Goal: Obtain resource: Obtain resource

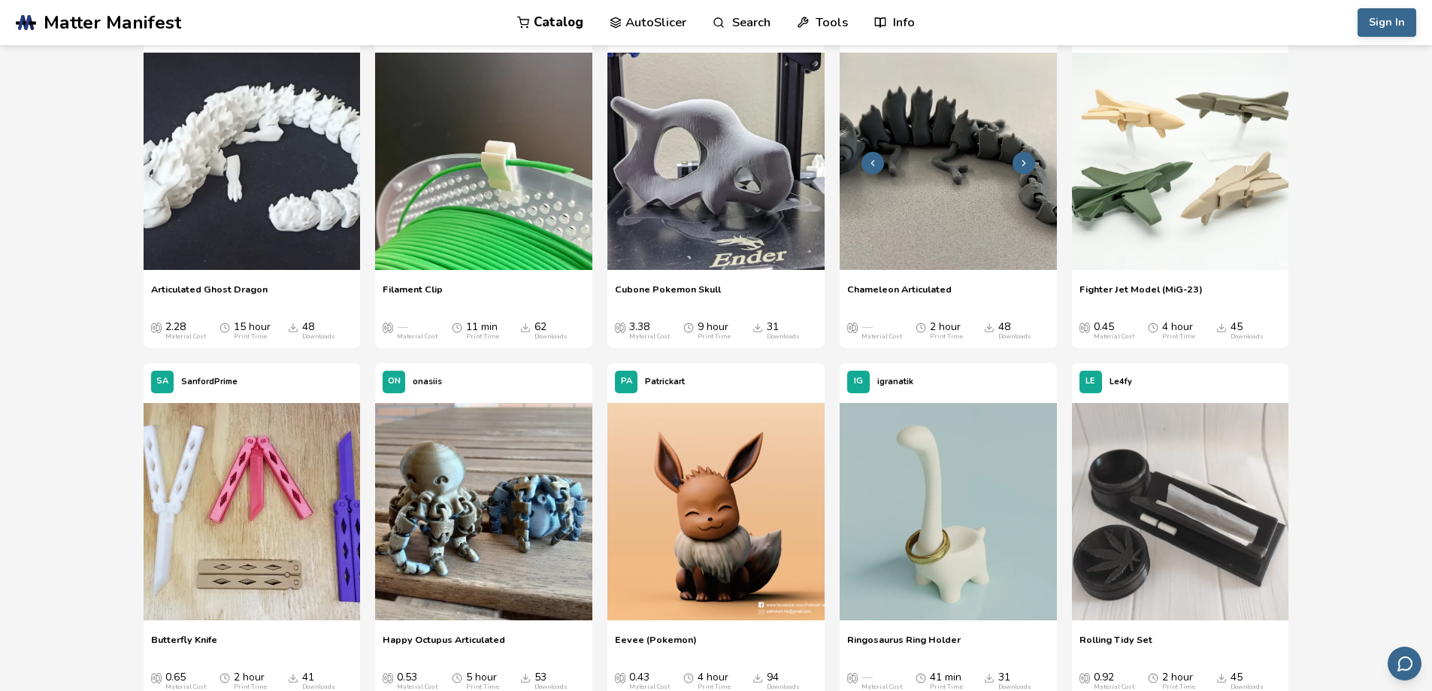
scroll to position [1202, 0]
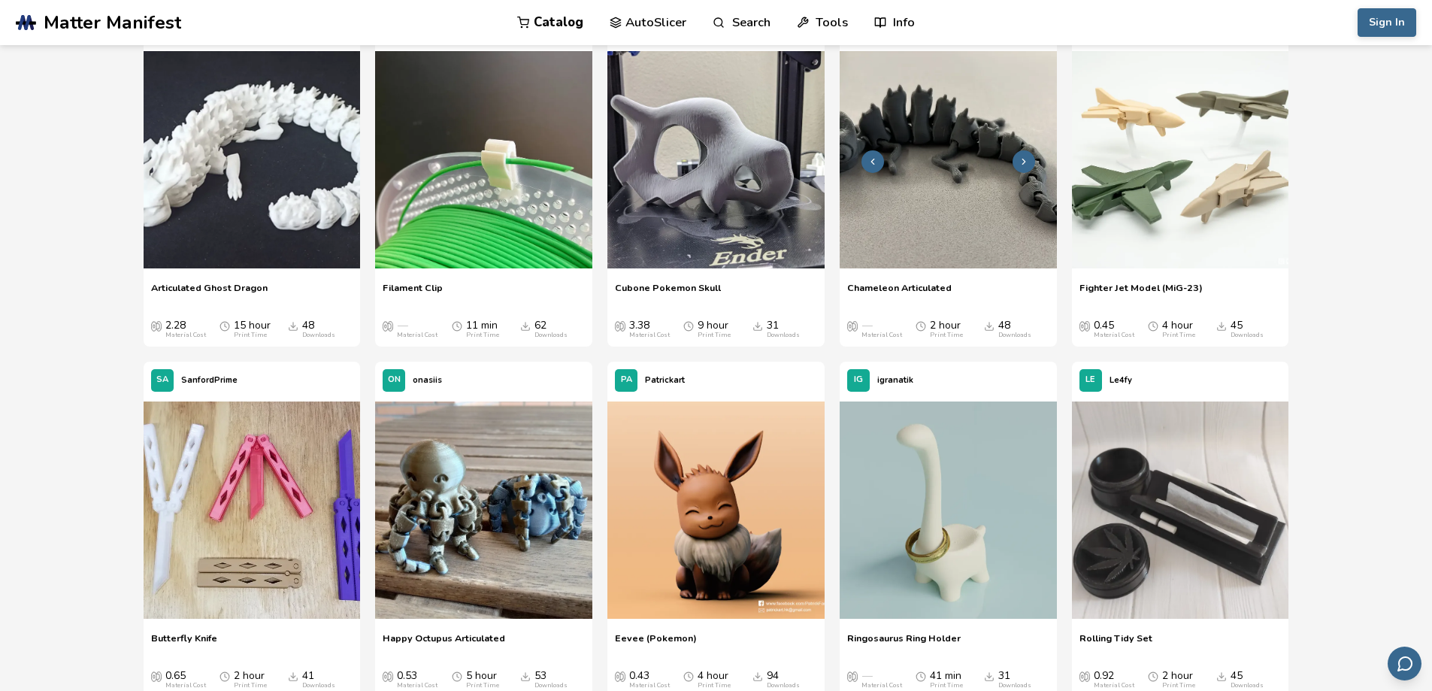
click at [923, 156] on img at bounding box center [947, 159] width 217 height 217
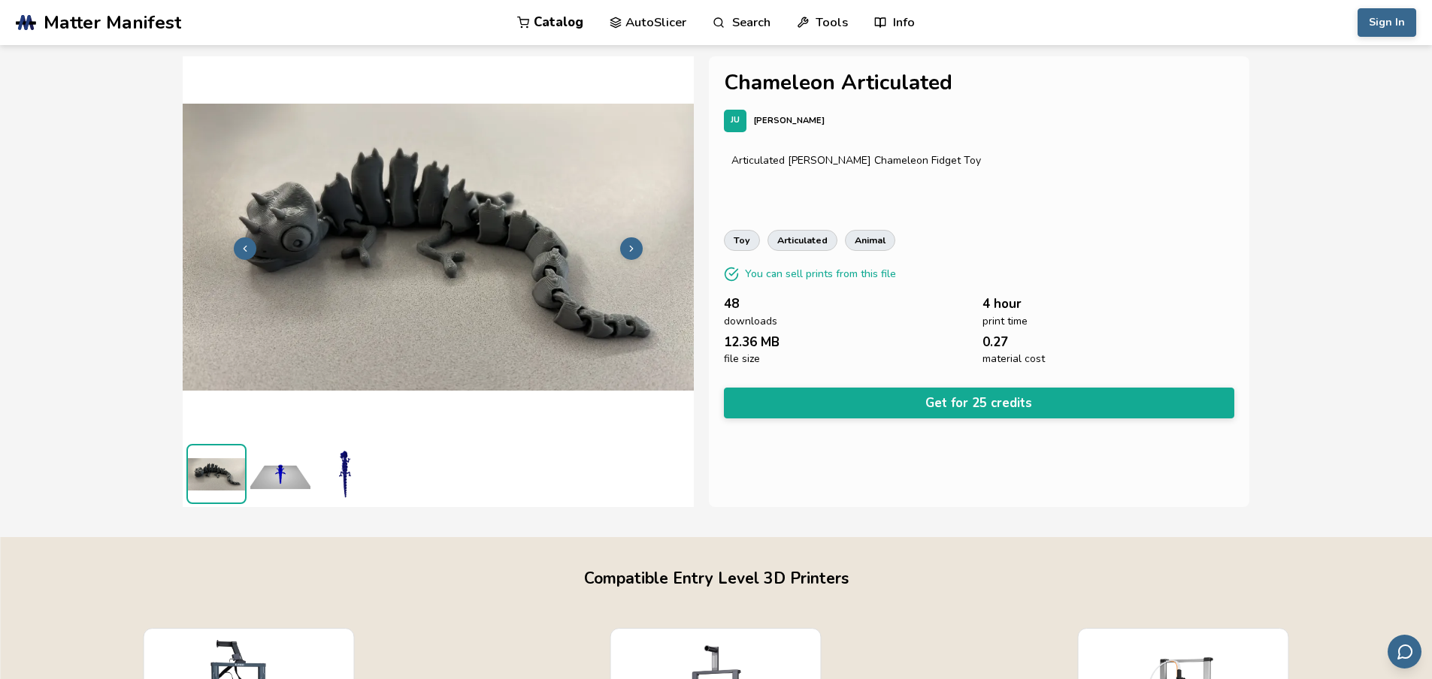
click at [630, 240] on button at bounding box center [631, 248] width 23 height 23
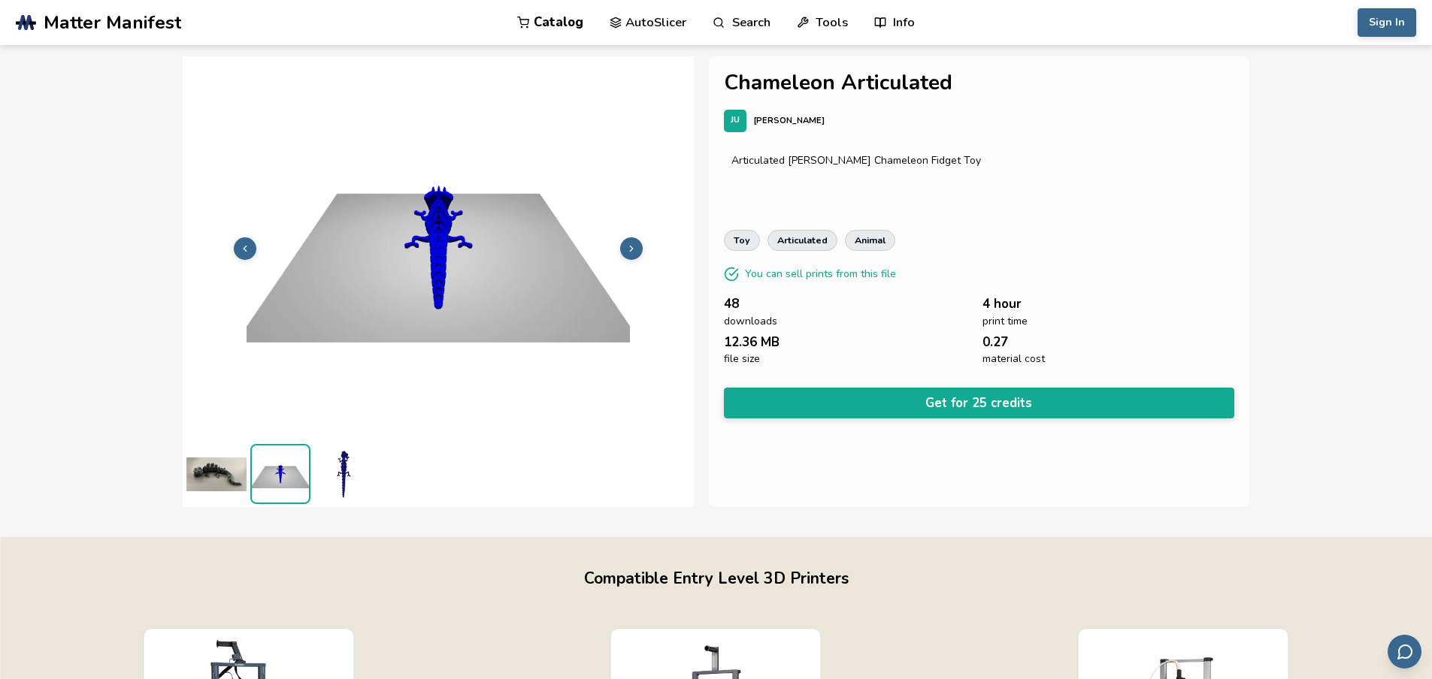
click at [630, 240] on button at bounding box center [631, 248] width 23 height 23
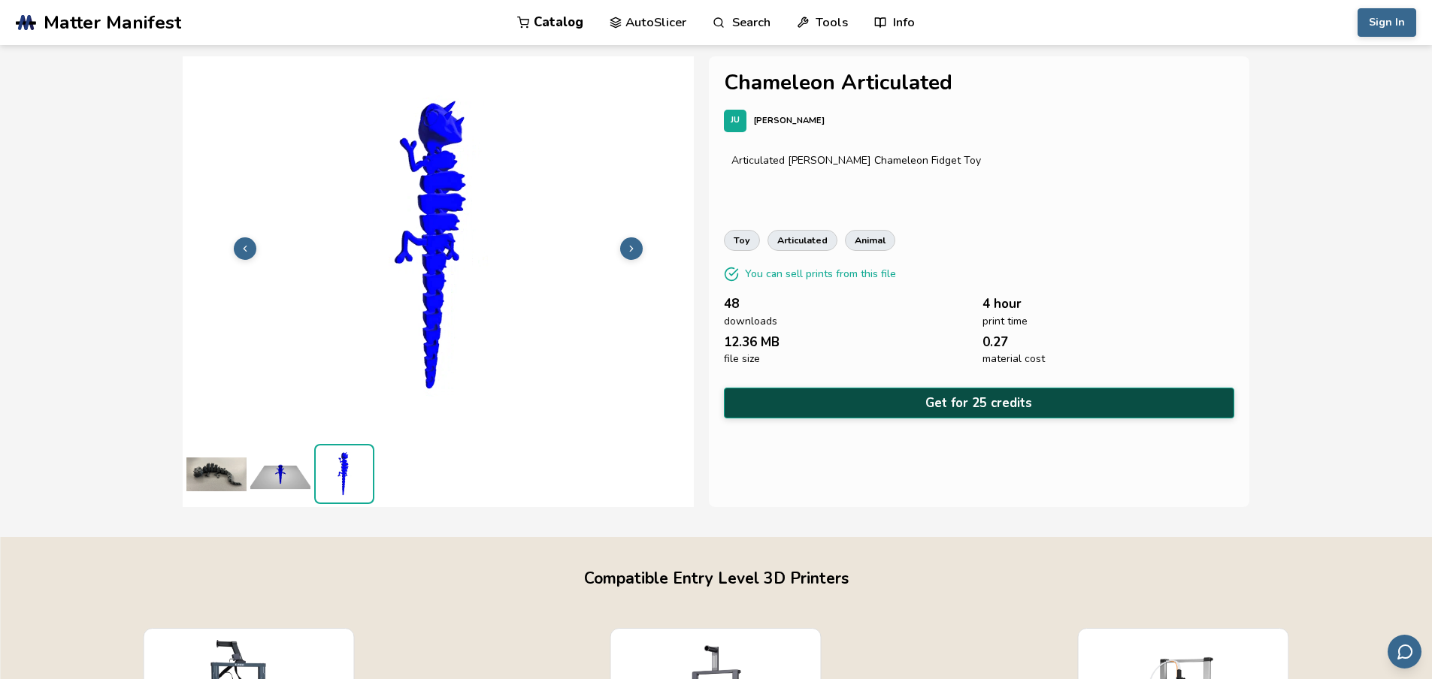
click at [890, 397] on button "Get for 25 credits" at bounding box center [979, 403] width 511 height 31
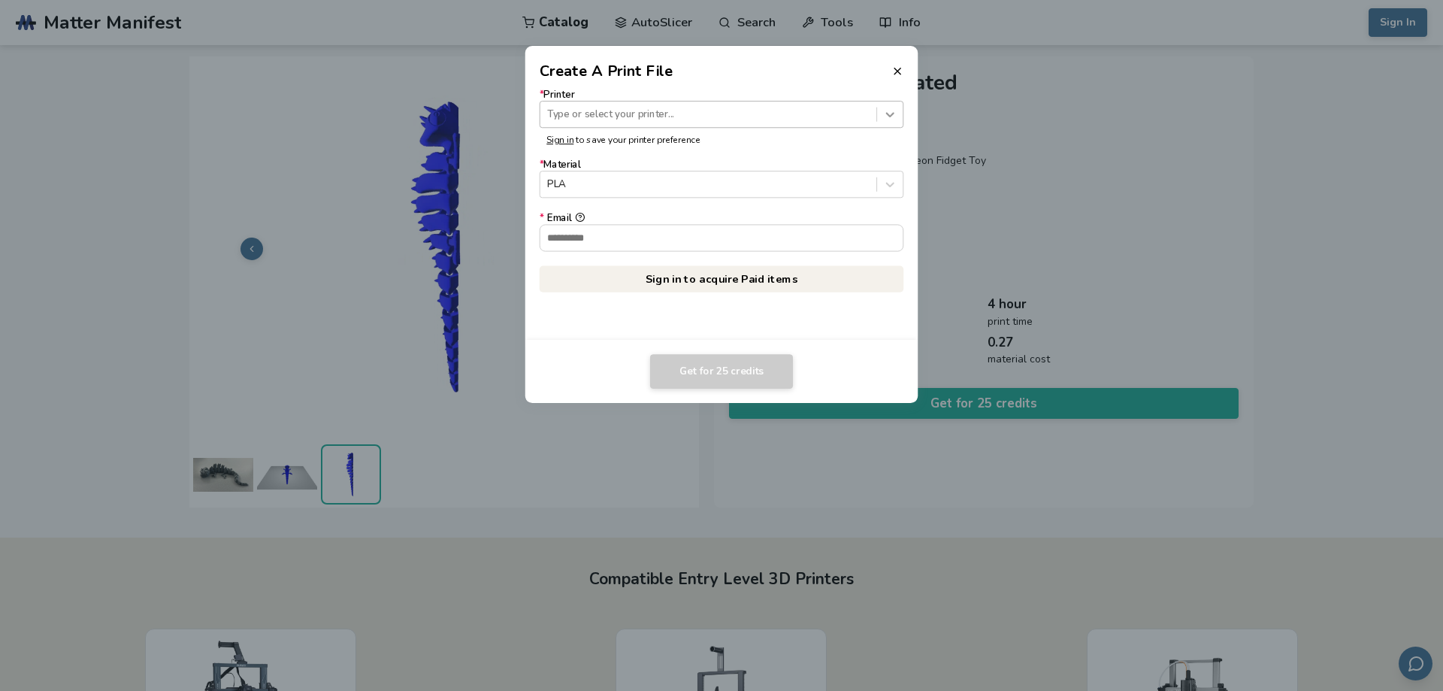
click at [885, 113] on icon at bounding box center [890, 114] width 14 height 14
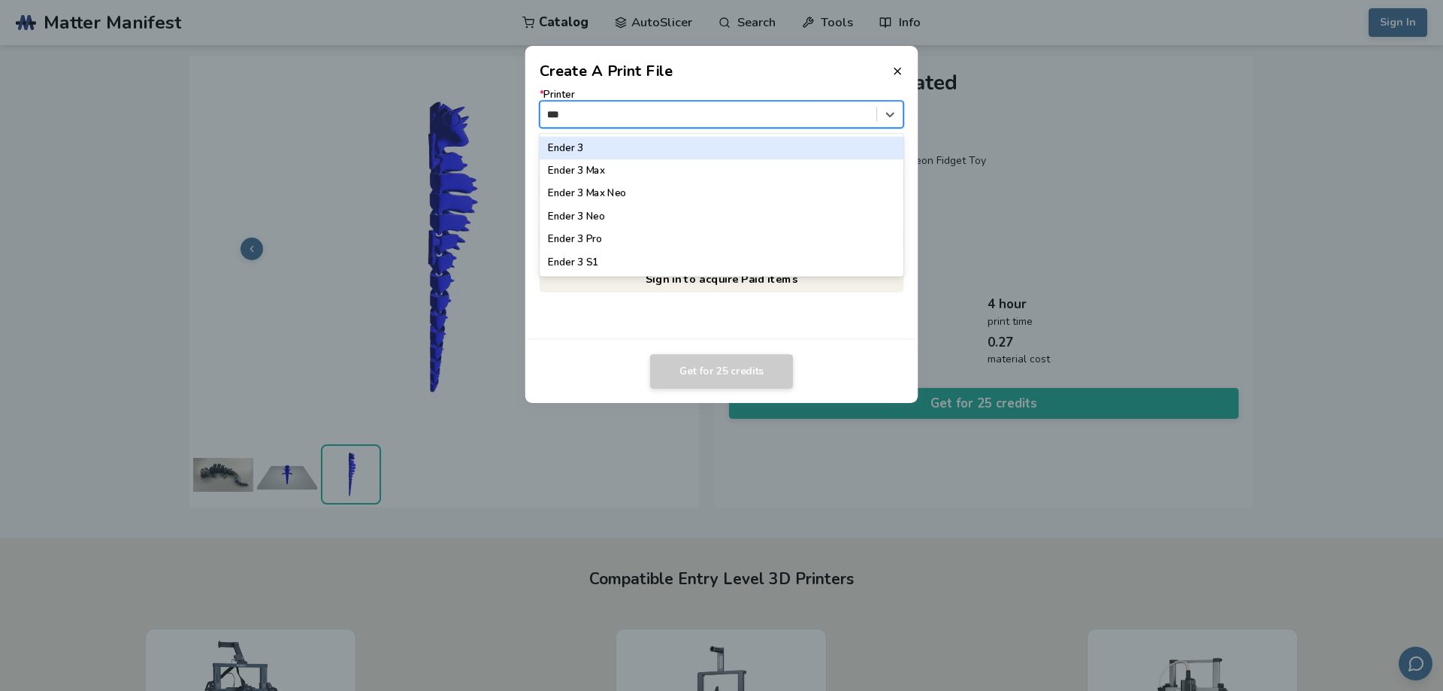
type input "****"
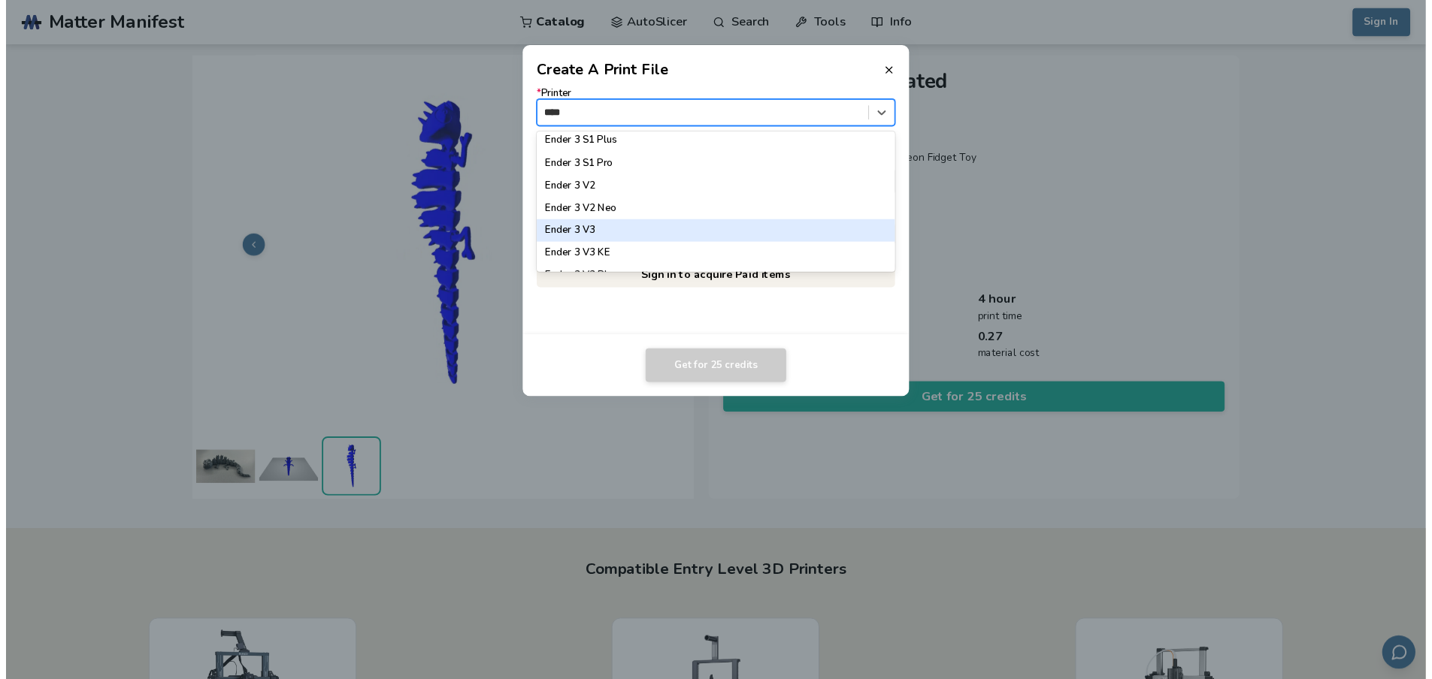
scroll to position [225, 0]
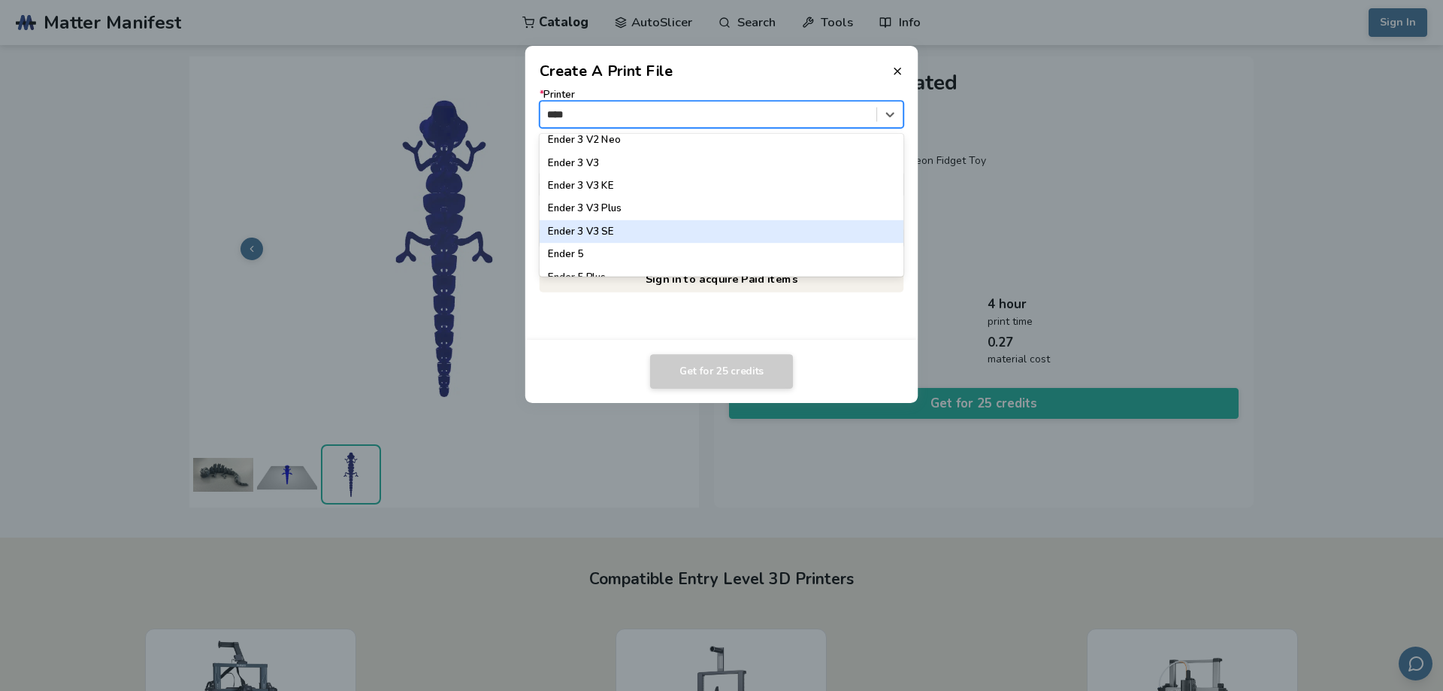
click at [616, 228] on div "Ender 3 V3 SE" at bounding box center [722, 231] width 364 height 23
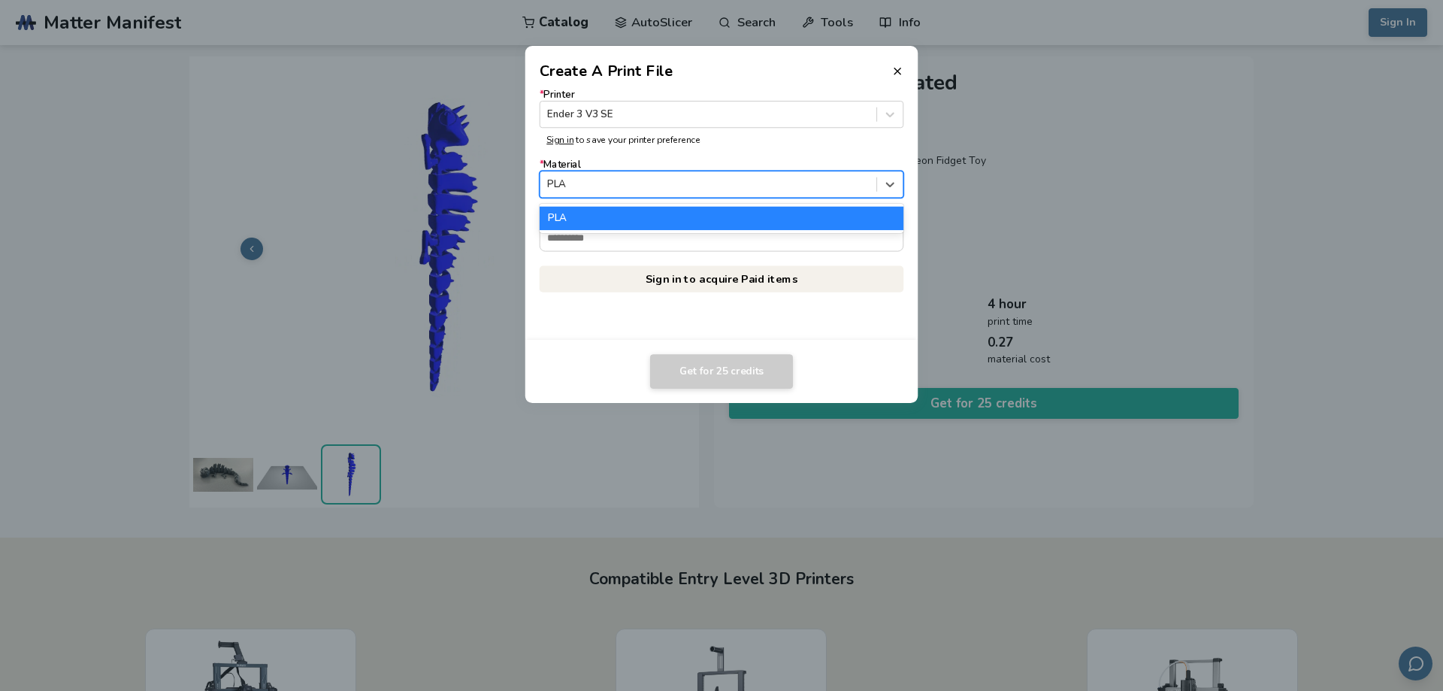
click at [866, 179] on div at bounding box center [708, 184] width 322 height 14
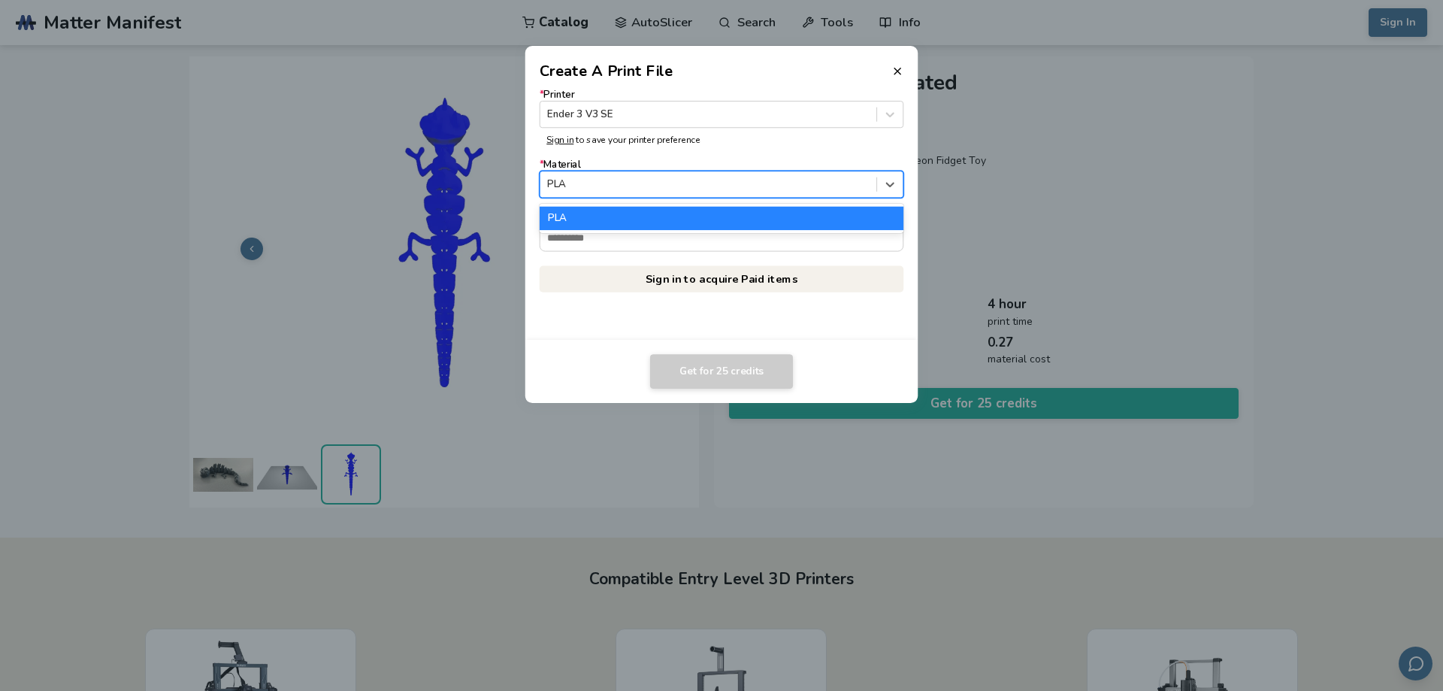
click at [804, 218] on div "PLA" at bounding box center [722, 218] width 364 height 23
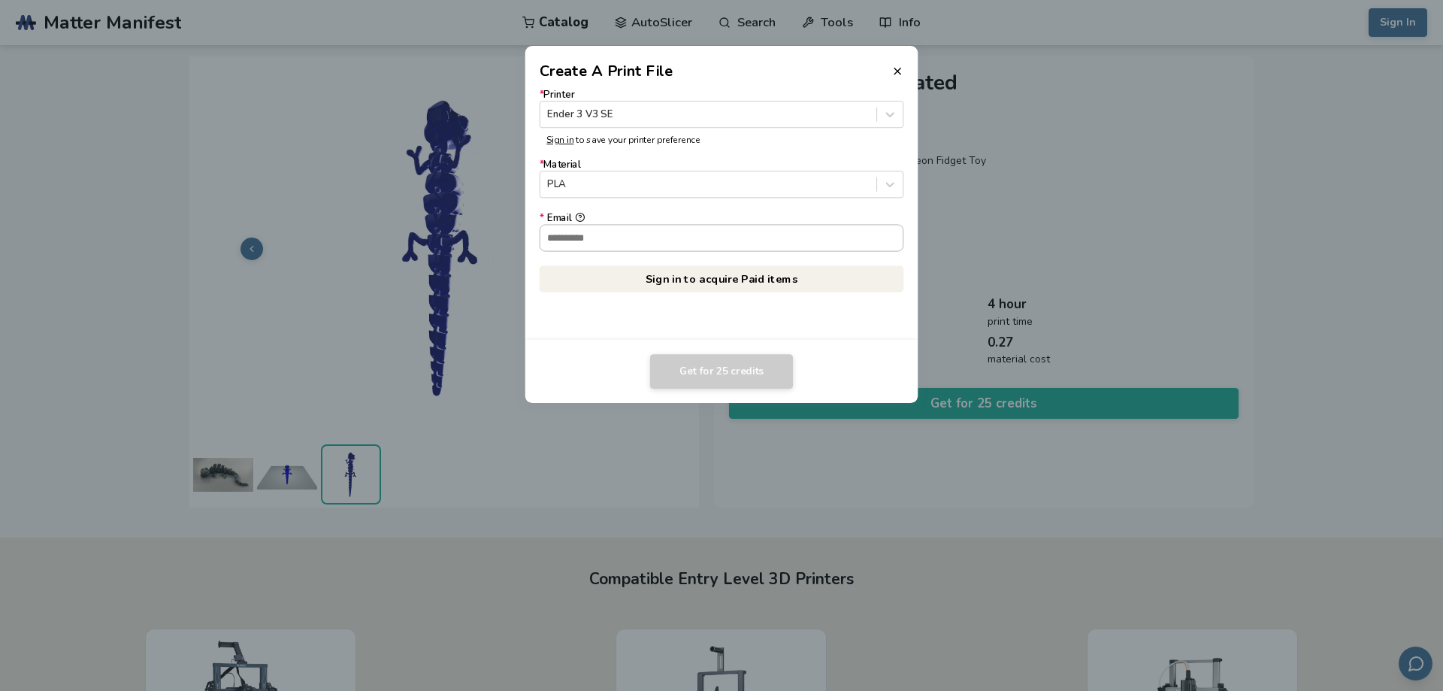
click at [695, 228] on input "* Email" at bounding box center [721, 238] width 363 height 26
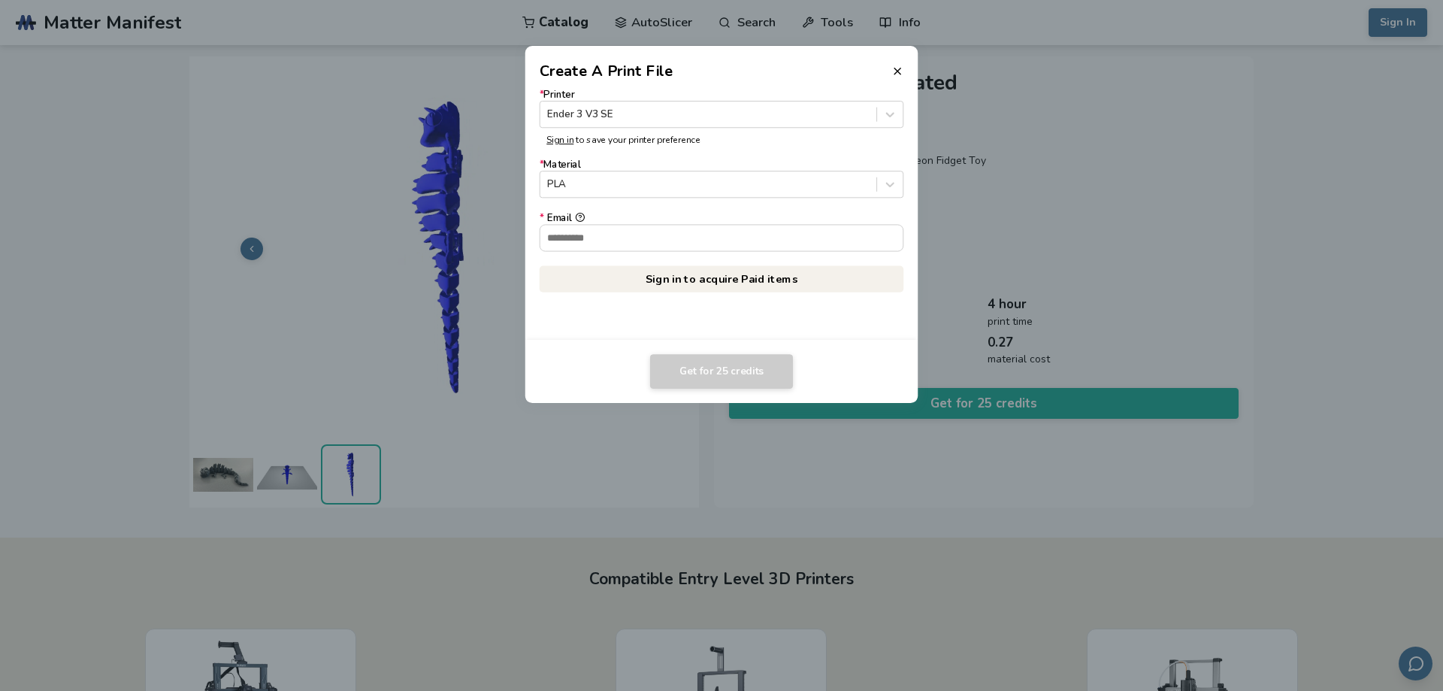
click at [1078, 172] on dialog "Create A Print File * Printer Ender 3 V3 SE Sign in to save your printer prefer…" at bounding box center [721, 345] width 1371 height 656
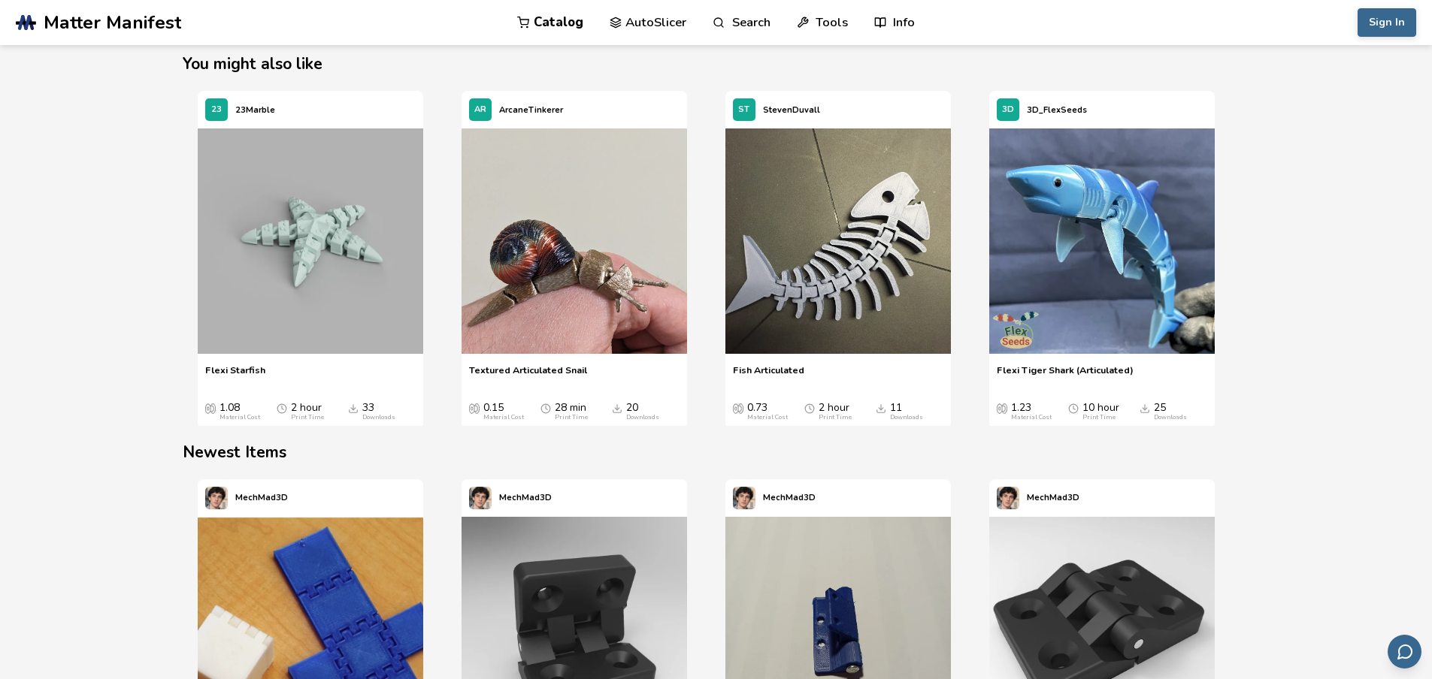
scroll to position [3, 0]
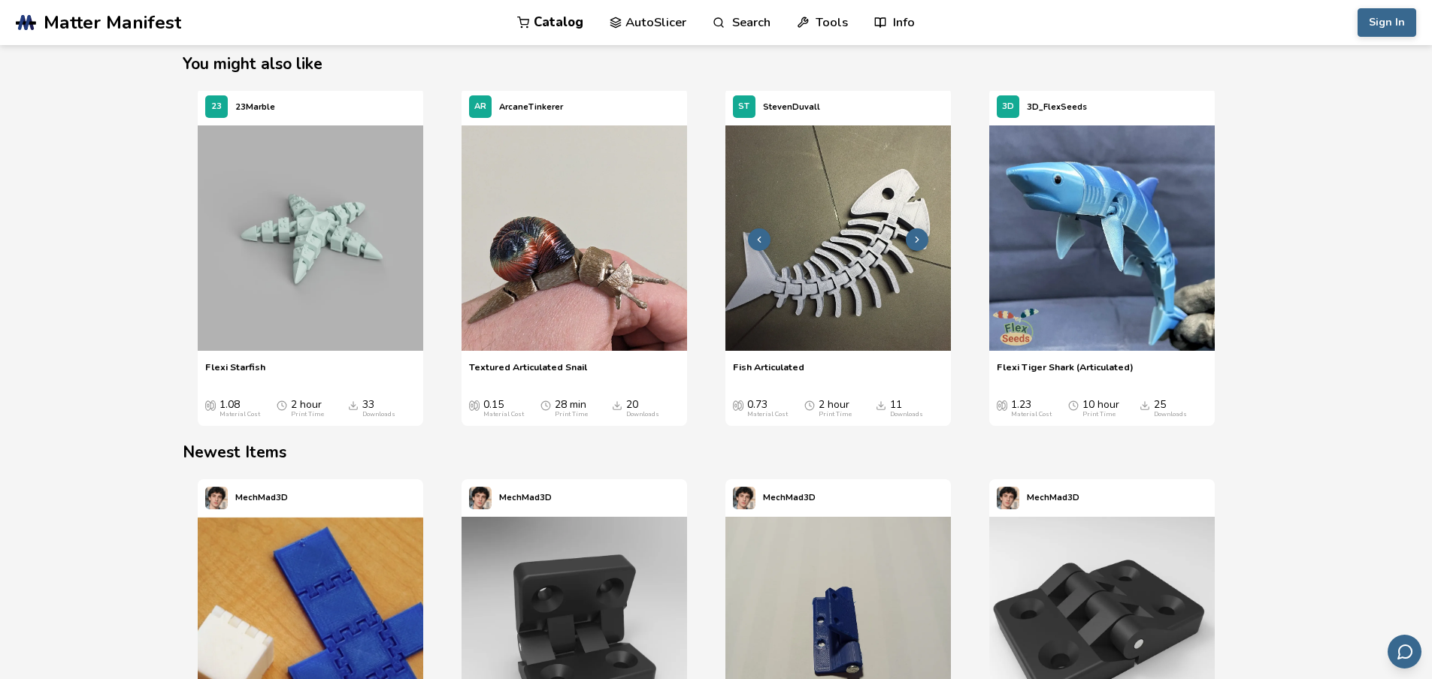
click at [858, 238] on img "3 / 4" at bounding box center [837, 237] width 225 height 225
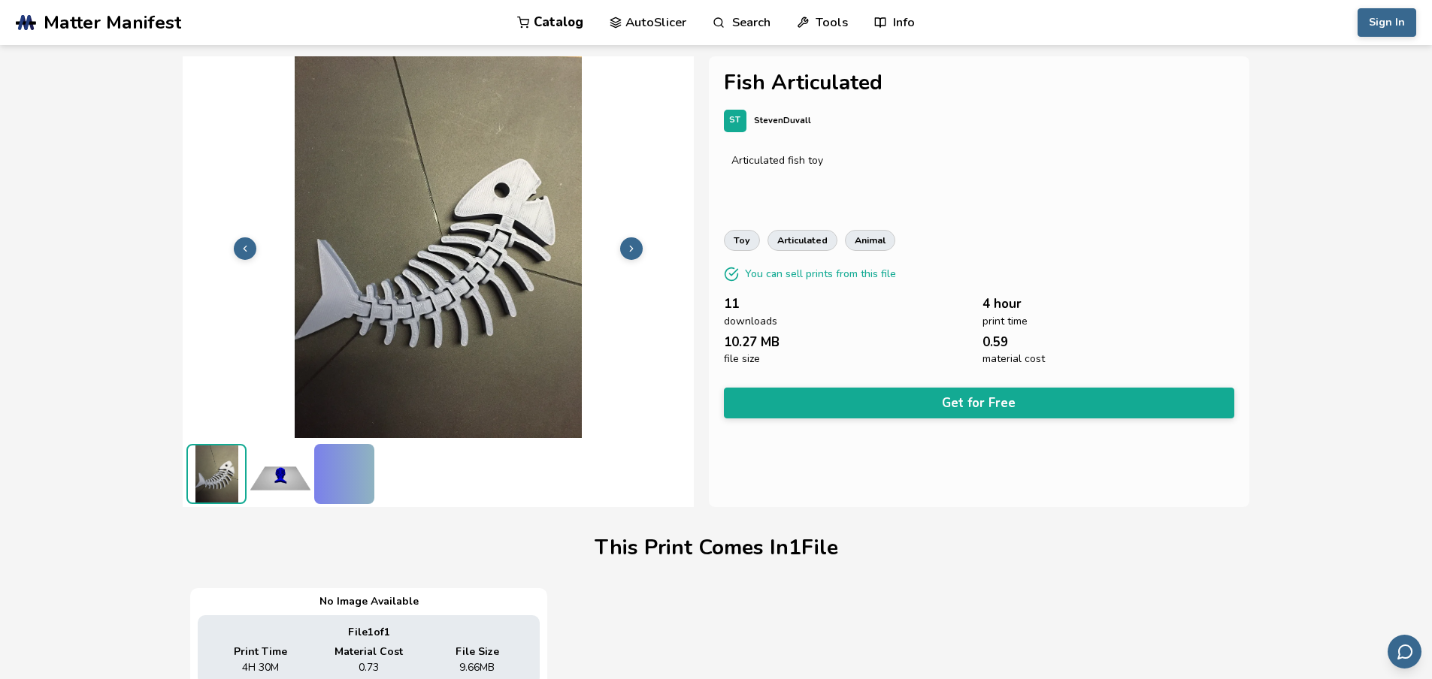
click at [282, 466] on img at bounding box center [280, 474] width 60 height 60
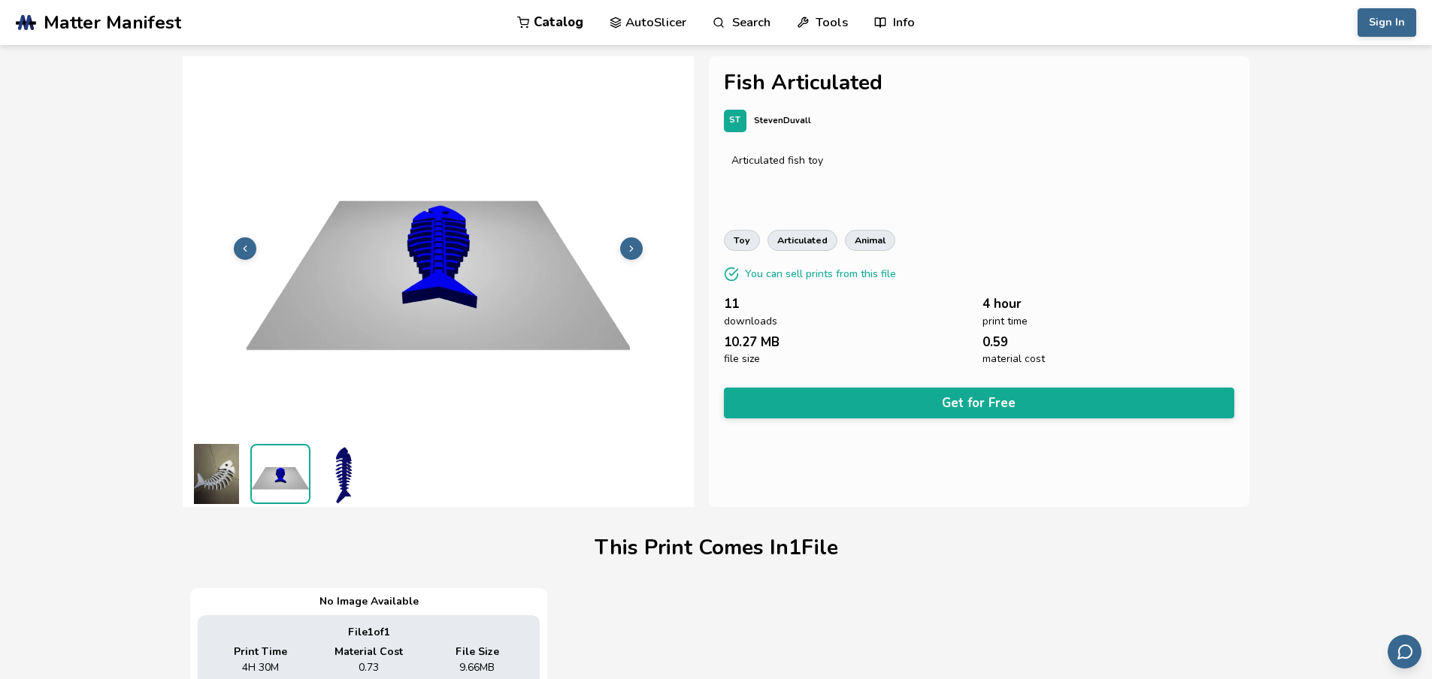
click at [334, 473] on img at bounding box center [344, 474] width 60 height 60
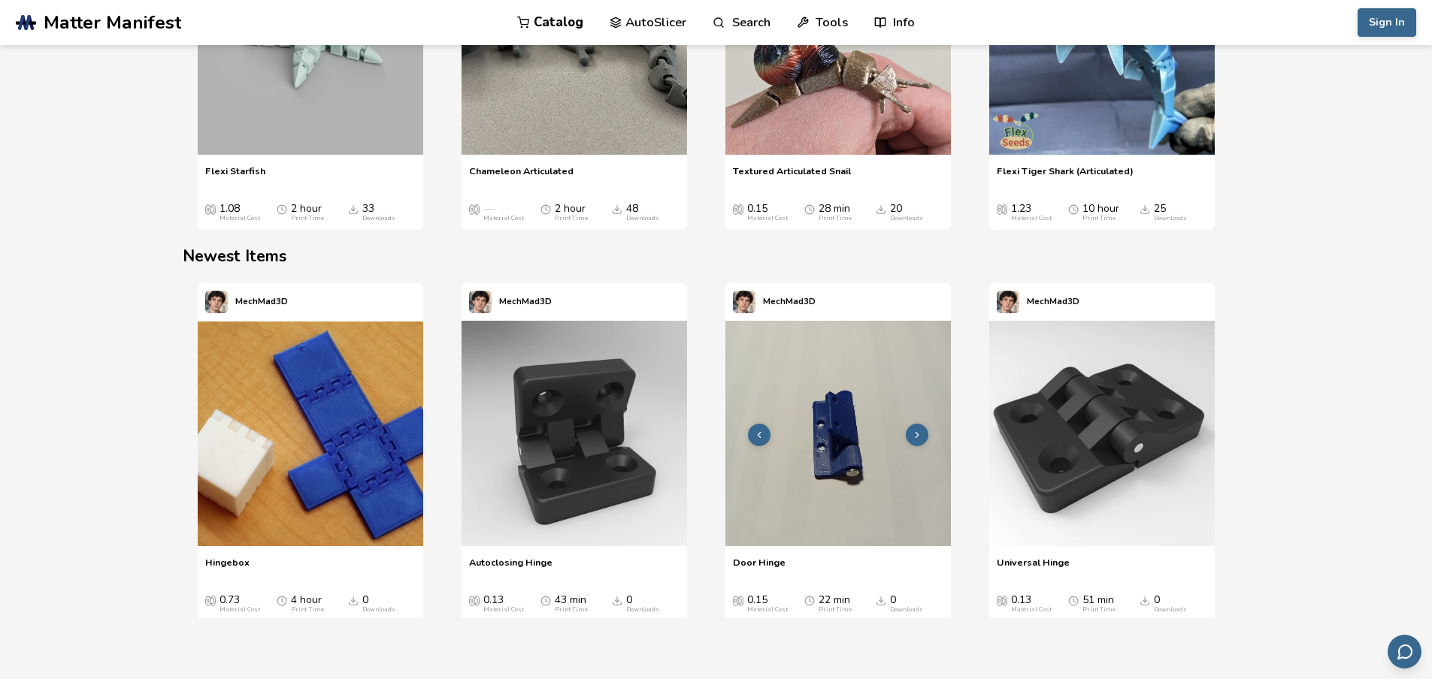
scroll to position [1428, 0]
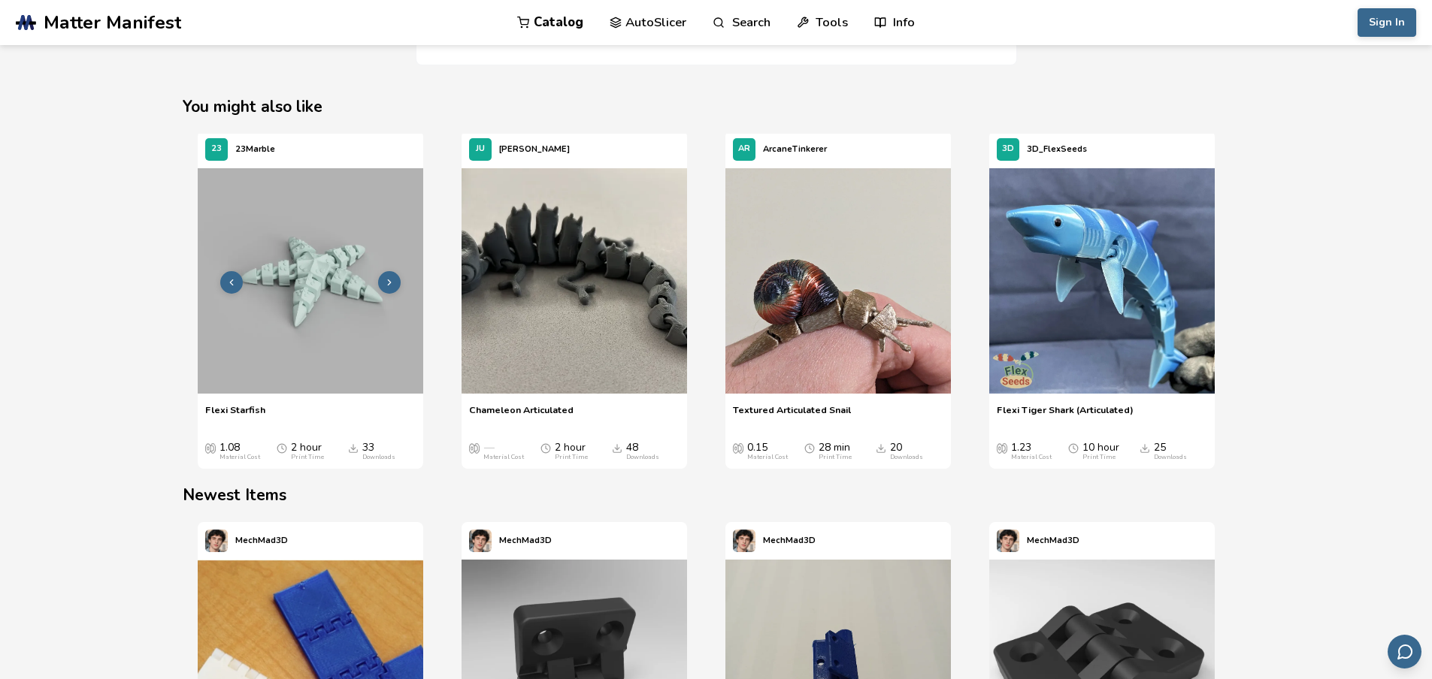
click at [301, 333] on img "1 / 4" at bounding box center [310, 280] width 225 height 225
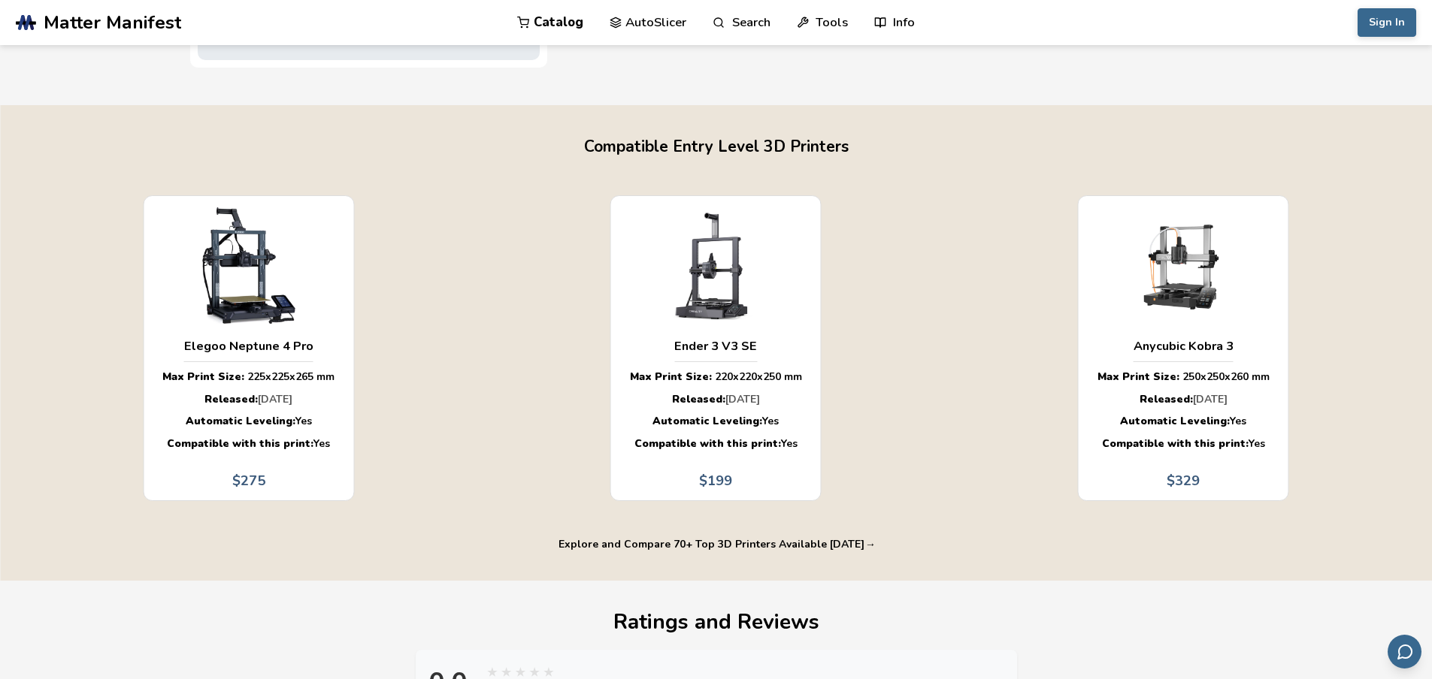
scroll to position [882, 0]
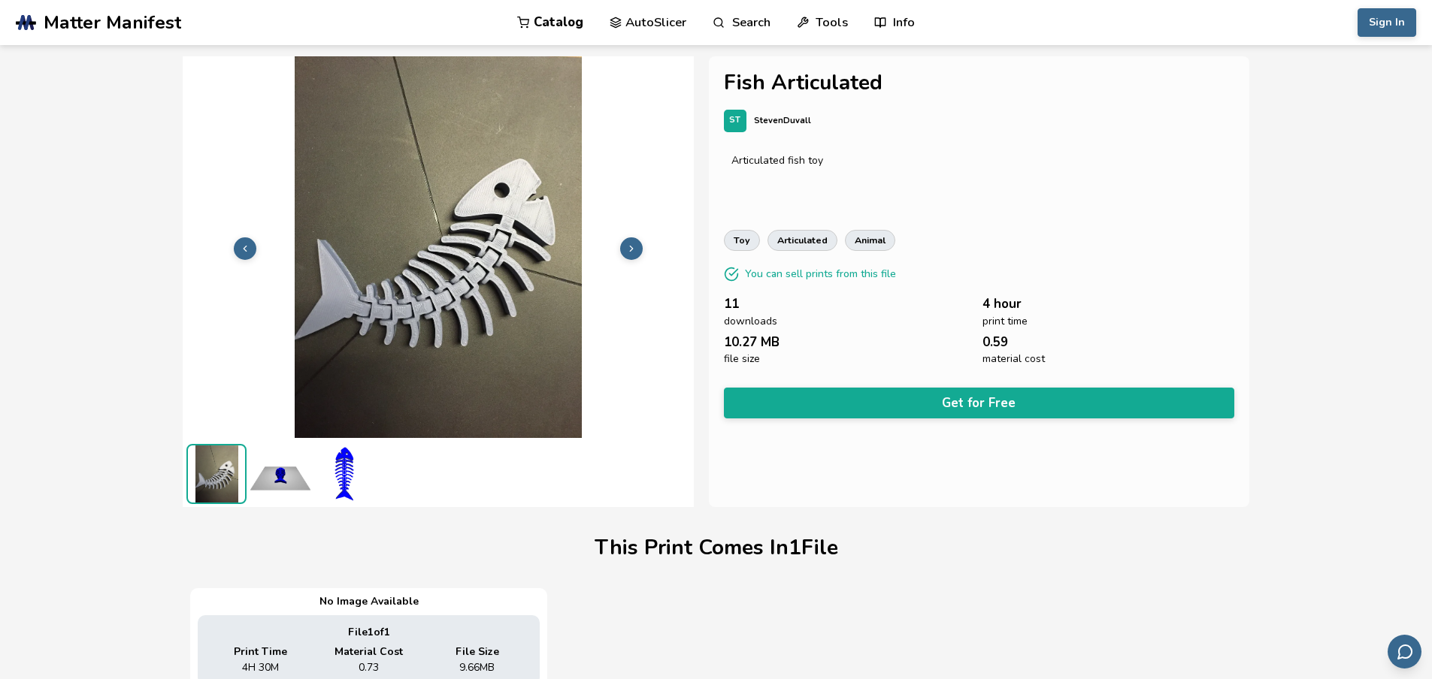
click at [912, 414] on div "Fish Articulated ST StevenDuvall Articulated fish toy toy articulated animal Yo…" at bounding box center [979, 281] width 541 height 451
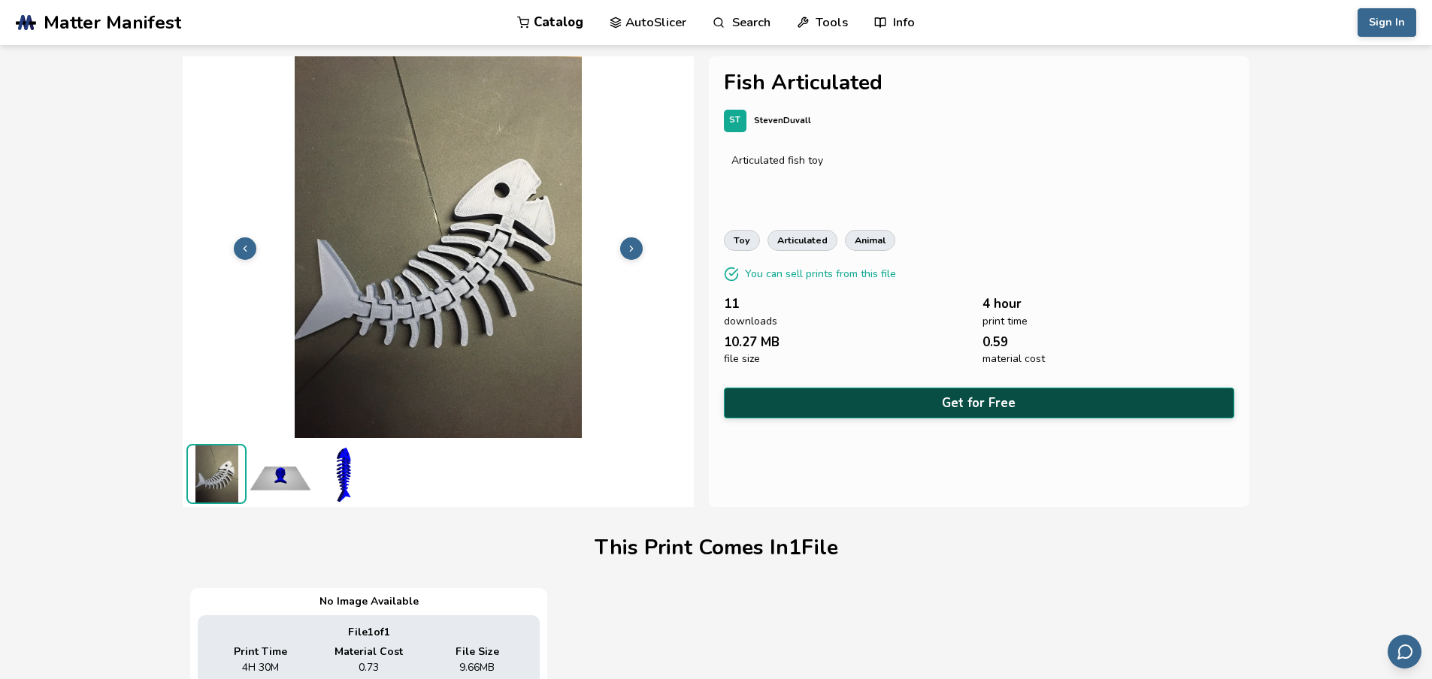
click at [918, 393] on button "Get for Free" at bounding box center [979, 403] width 511 height 31
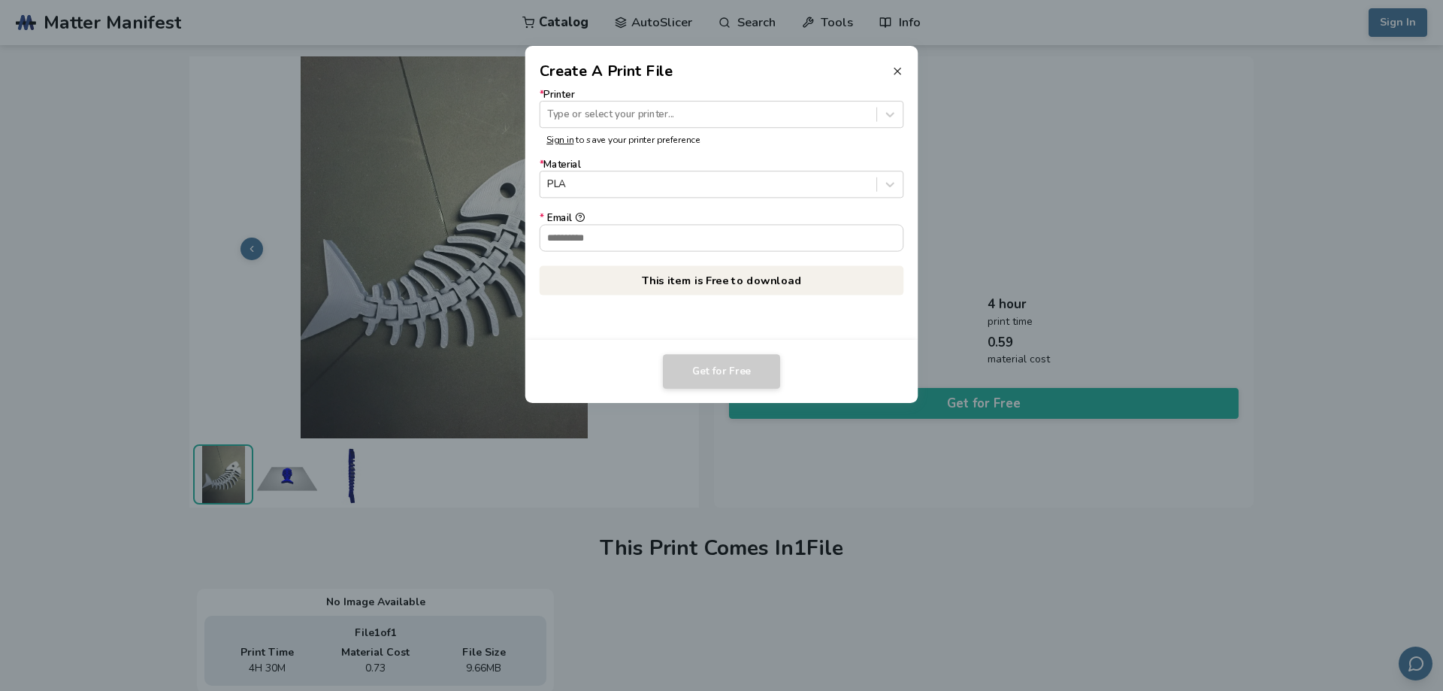
click at [900, 68] on icon at bounding box center [897, 71] width 12 height 12
